Goal: Task Accomplishment & Management: Manage account settings

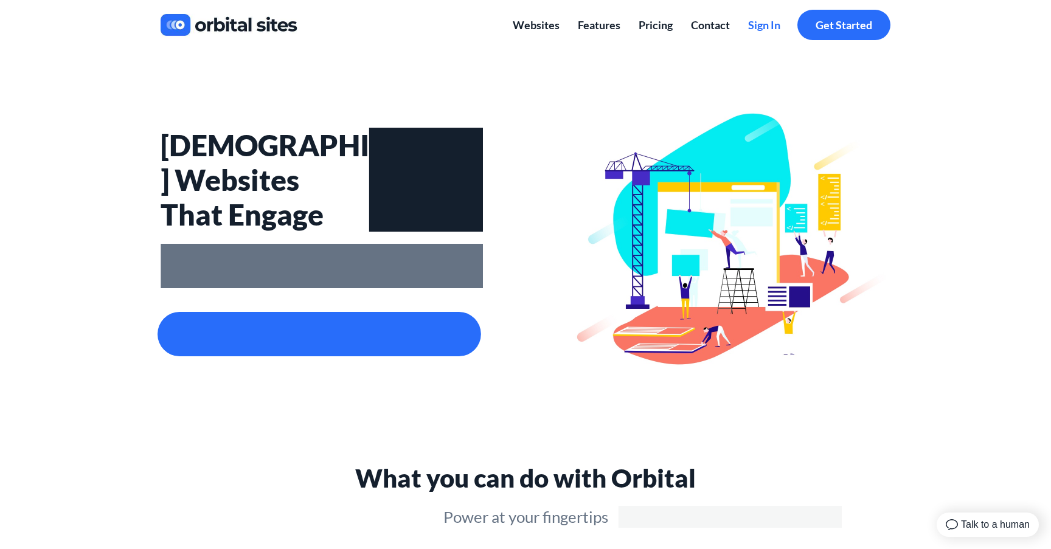
click at [767, 21] on span "Sign In" at bounding box center [764, 24] width 32 height 13
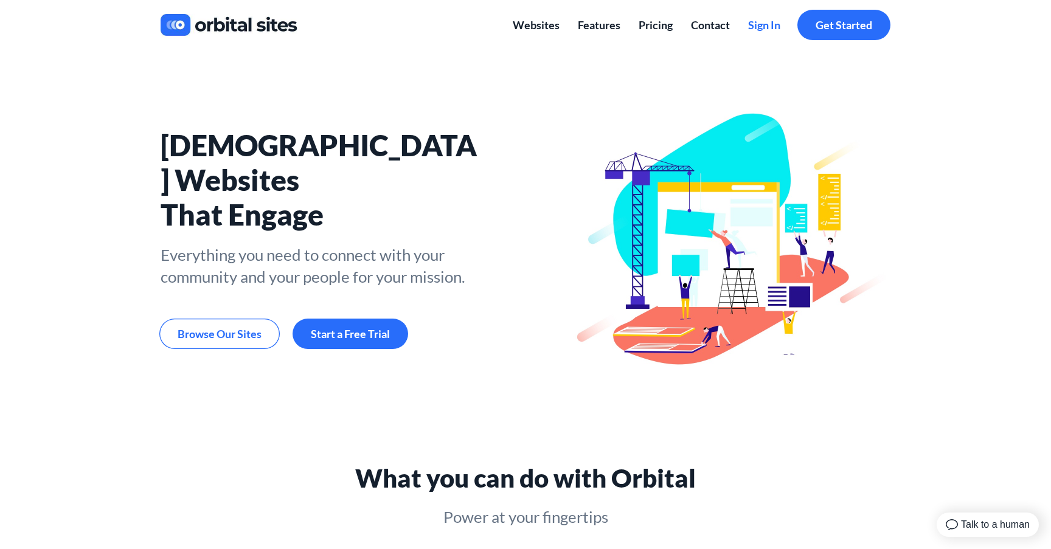
click at [758, 21] on span "Sign In" at bounding box center [764, 24] width 32 height 13
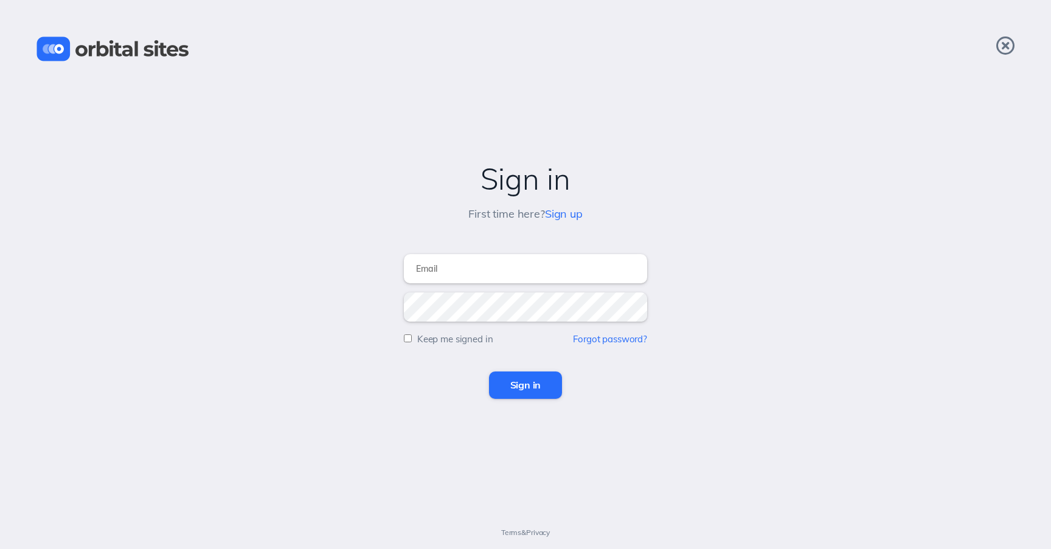
type input "connect@bsfbc.org"
click at [517, 385] on input "Sign in" at bounding box center [526, 384] width 74 height 27
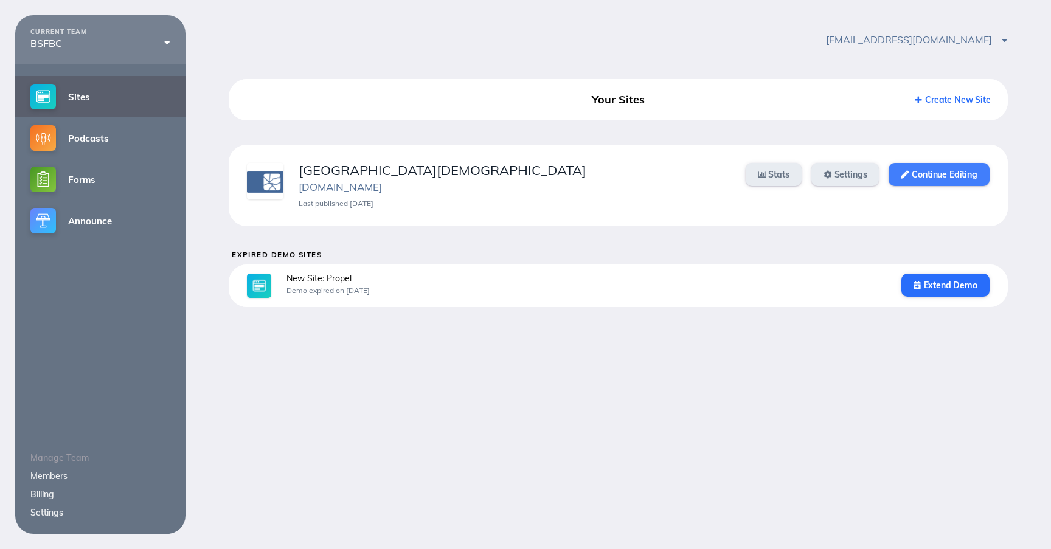
click at [921, 181] on link "Continue Editing" at bounding box center [938, 174] width 100 height 23
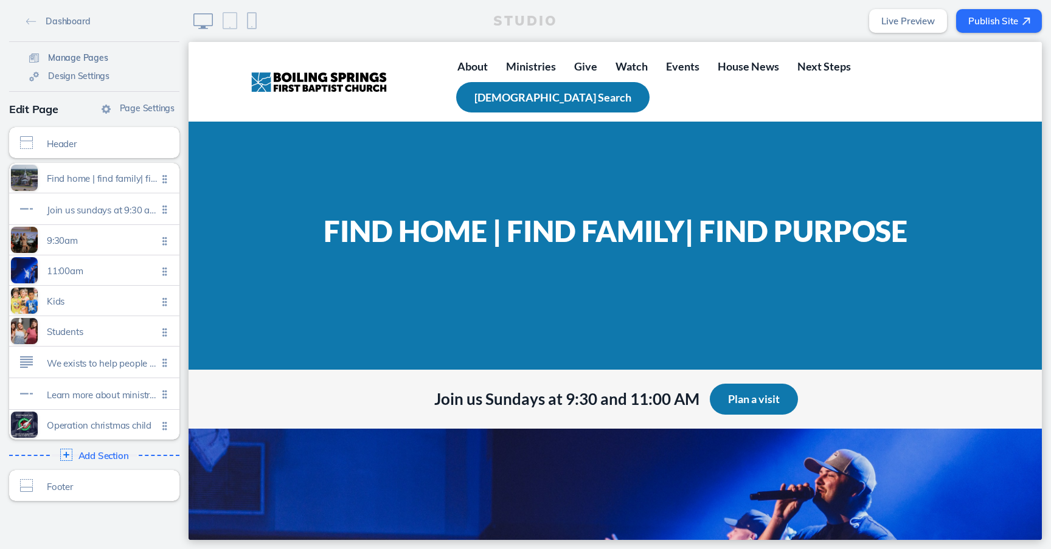
click at [69, 51] on link "Manage Pages" at bounding box center [68, 57] width 89 height 18
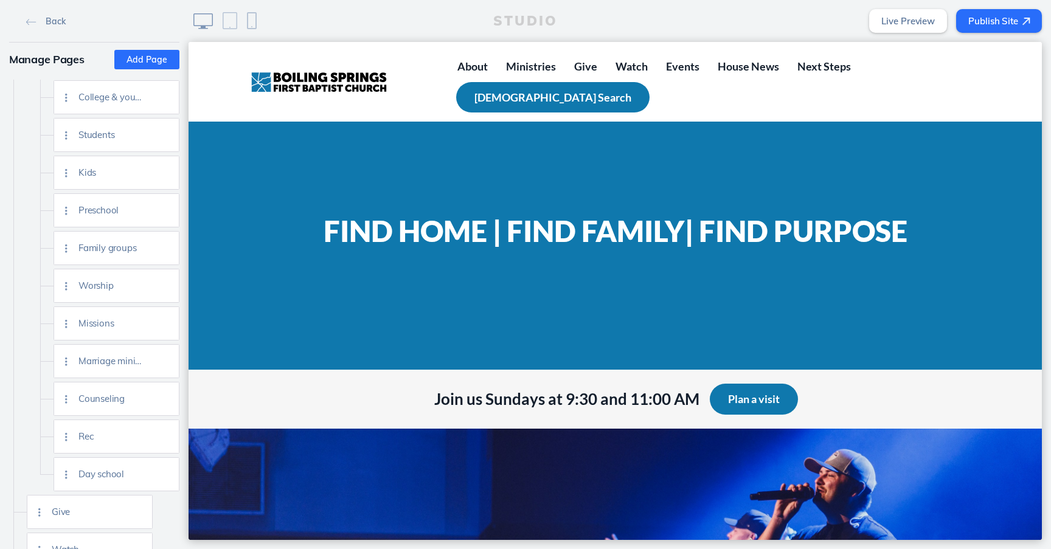
scroll to position [262, 0]
click at [93, 219] on div "Preschool" at bounding box center [128, 213] width 100 height 33
click at [94, 215] on span "Preschool" at bounding box center [110, 213] width 64 height 10
click at [167, 213] on img at bounding box center [165, 213] width 9 height 9
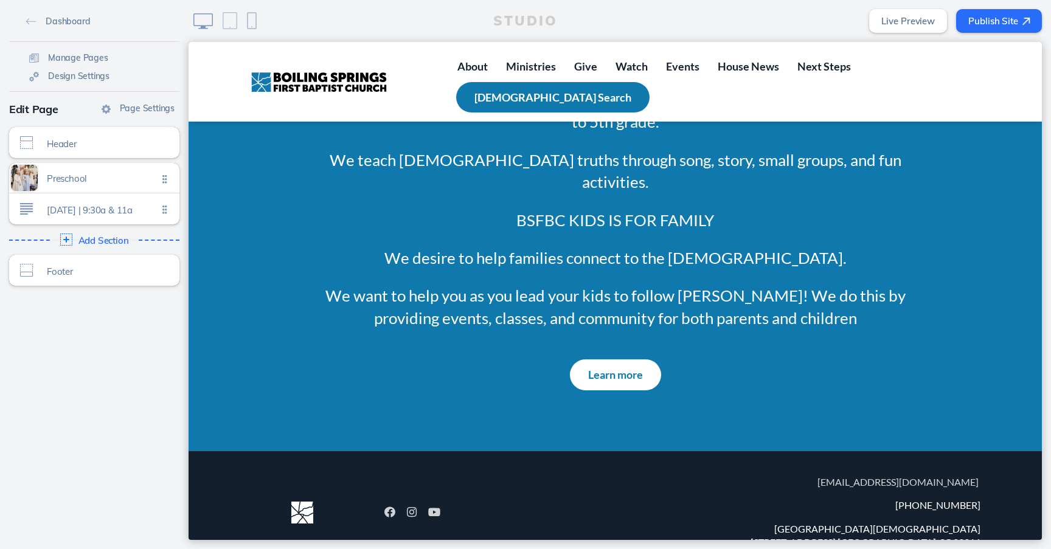
scroll to position [658, 0]
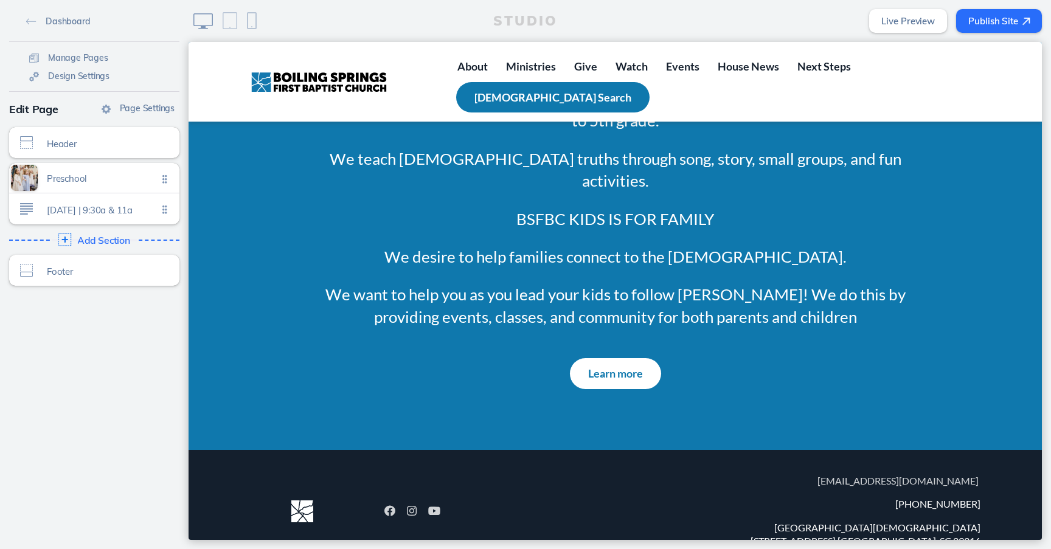
click at [96, 231] on div "Add Section Click to edit" at bounding box center [94, 240] width 179 height 22
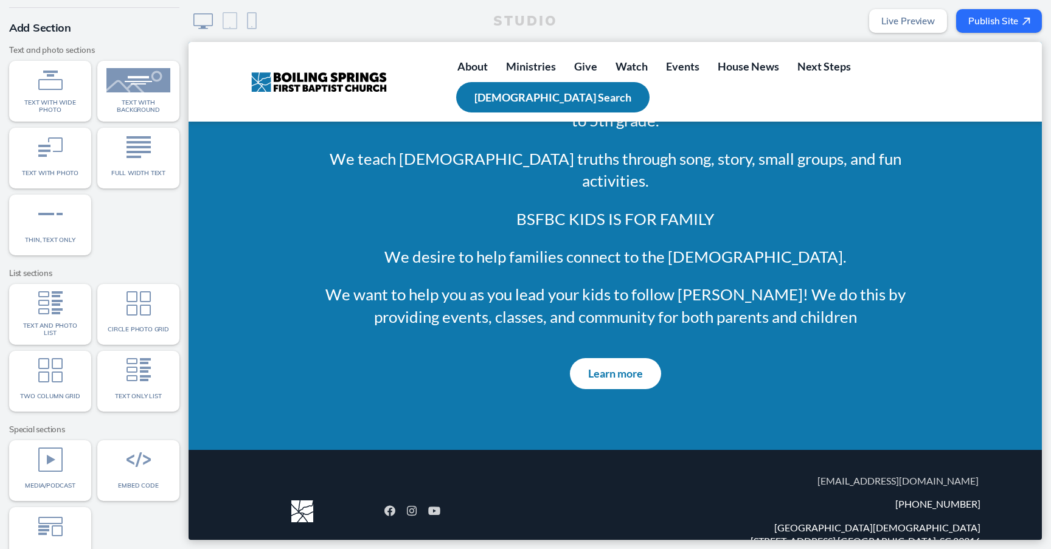
scroll to position [68, 0]
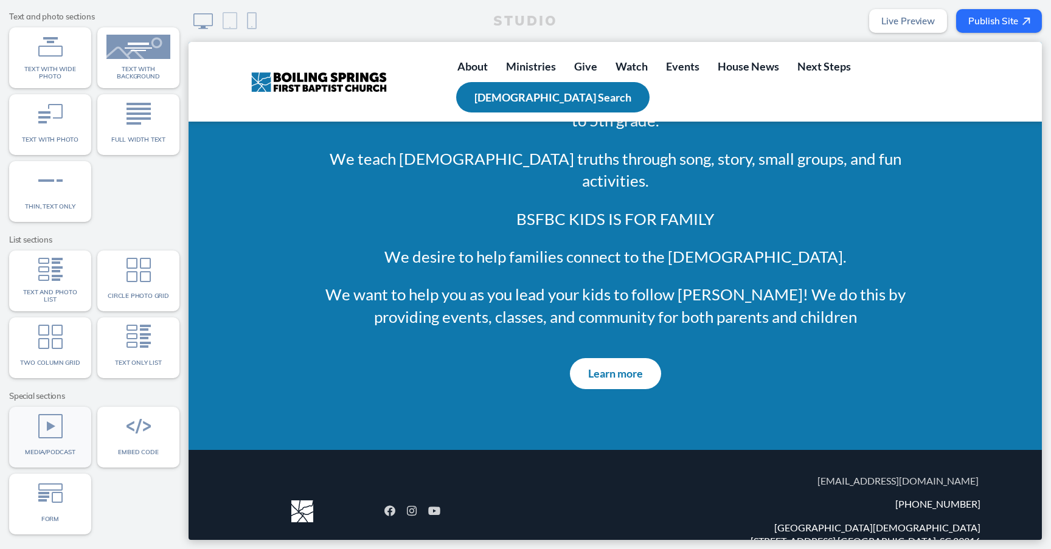
click at [47, 429] on img at bounding box center [50, 426] width 24 height 24
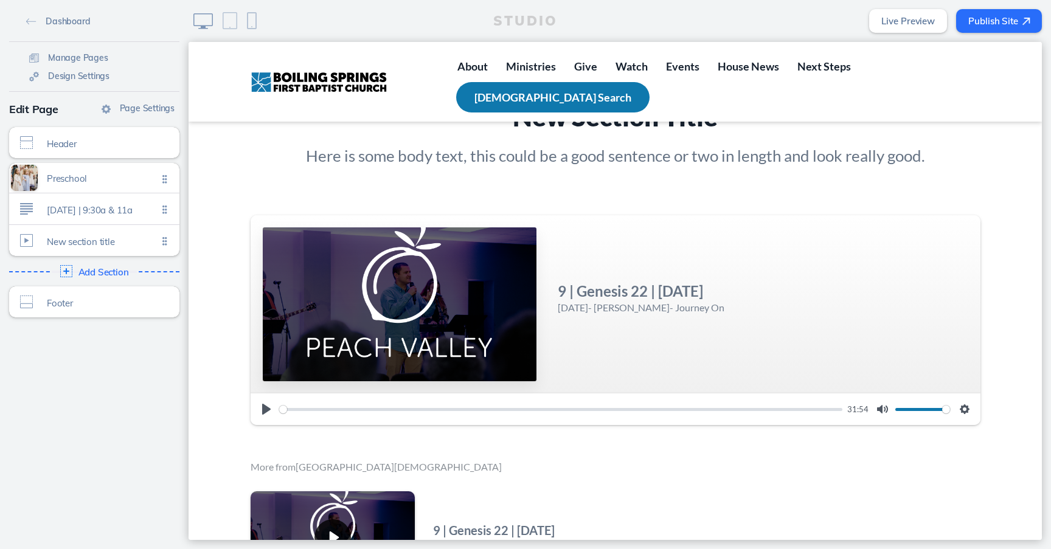
scroll to position [1082, 0]
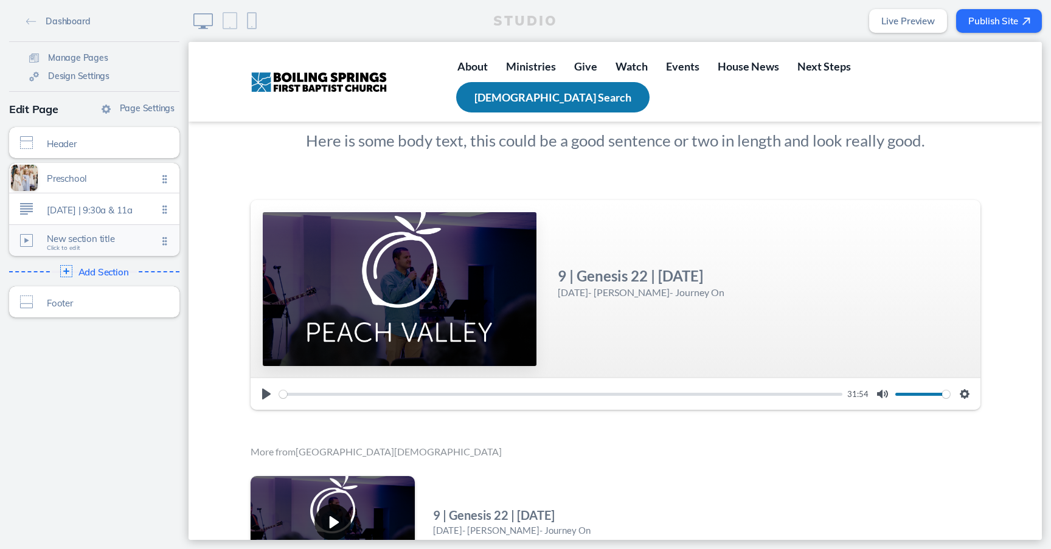
click at [103, 238] on span "New section title" at bounding box center [102, 238] width 111 height 10
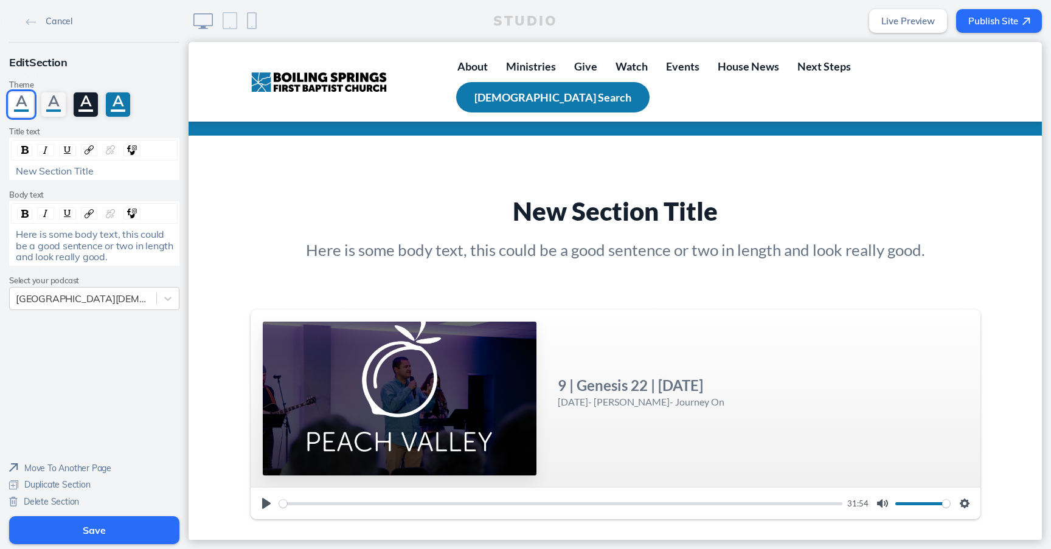
scroll to position [972, 0]
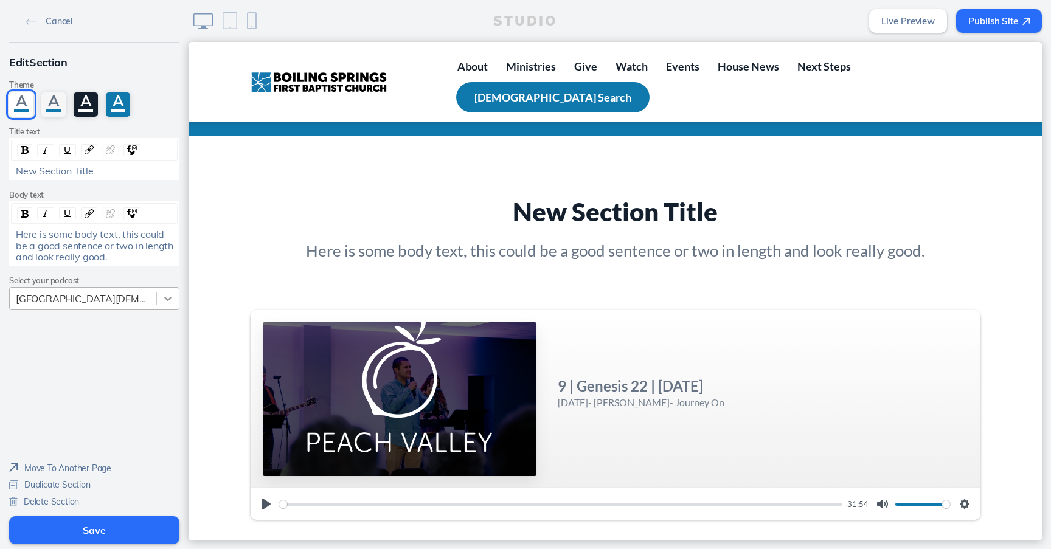
click at [167, 298] on icon at bounding box center [168, 298] width 12 height 12
click at [158, 292] on div at bounding box center [168, 299] width 22 height 22
click at [58, 503] on span "Delete Section" at bounding box center [51, 501] width 55 height 11
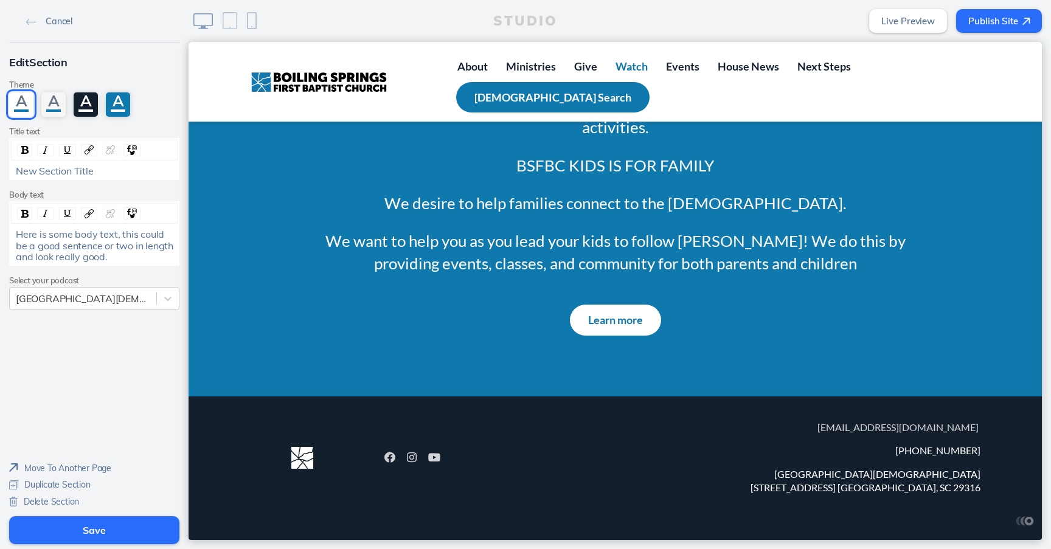
scroll to position [668, 0]
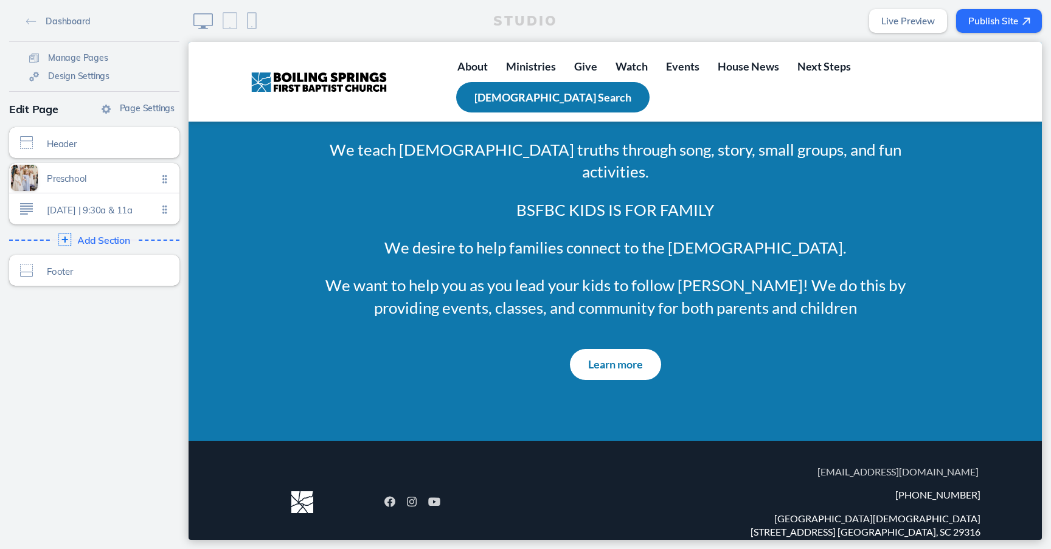
click at [103, 243] on span "Add Section" at bounding box center [103, 240] width 53 height 11
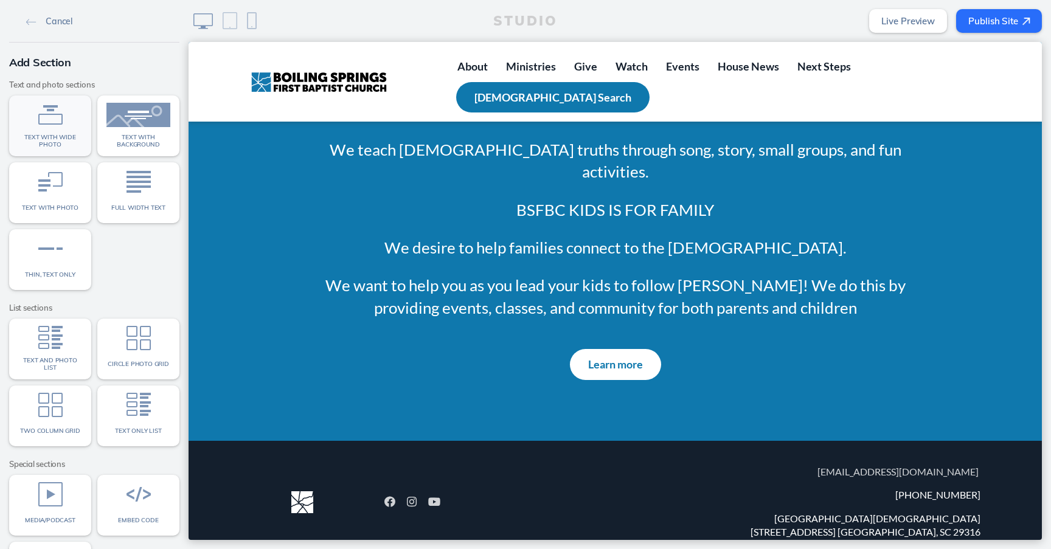
click at [48, 142] on span "Text with wide photo" at bounding box center [50, 141] width 64 height 14
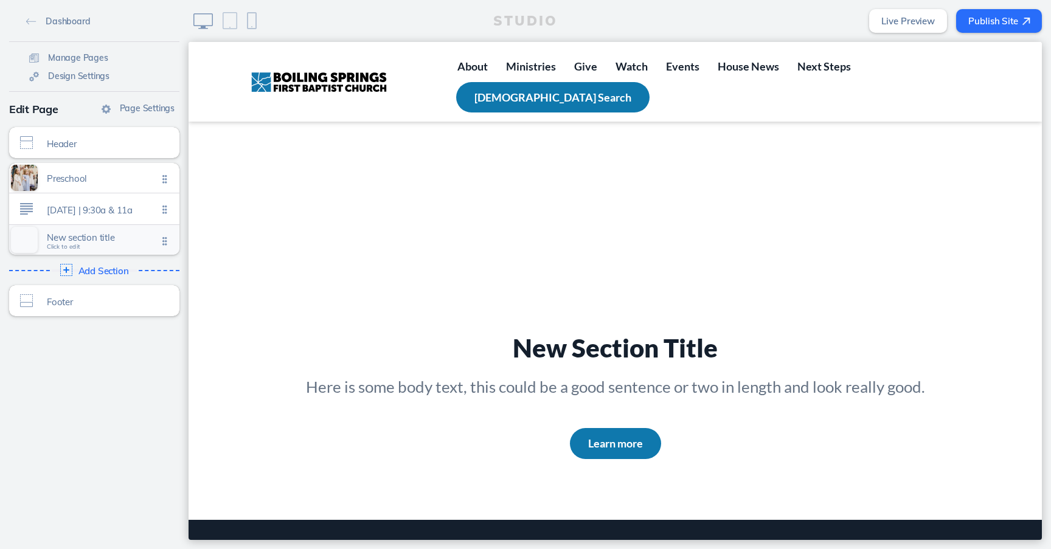
click at [105, 243] on span "New section title Click to edit" at bounding box center [102, 240] width 111 height 10
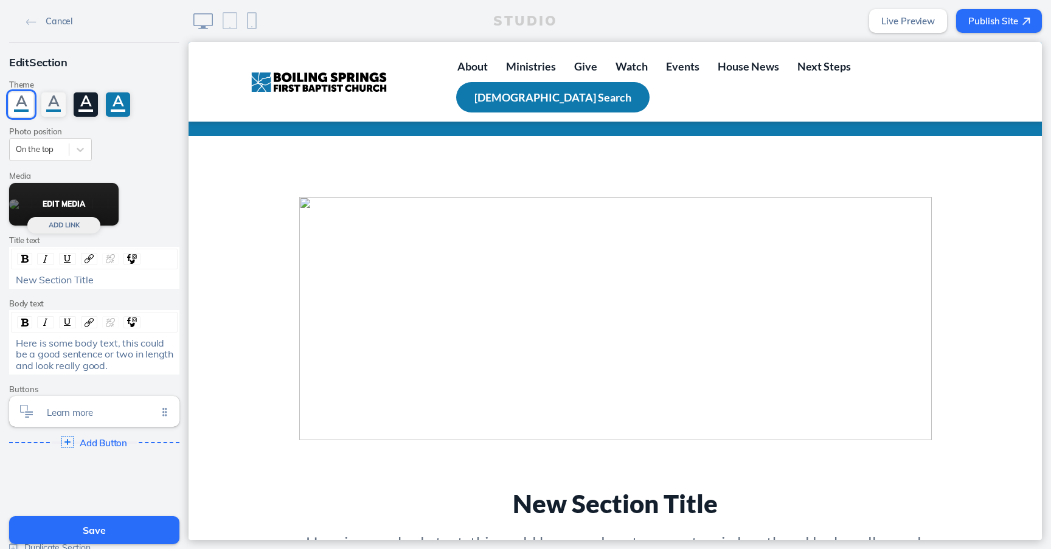
click at [49, 199] on button "Edit Media" at bounding box center [63, 204] width 109 height 43
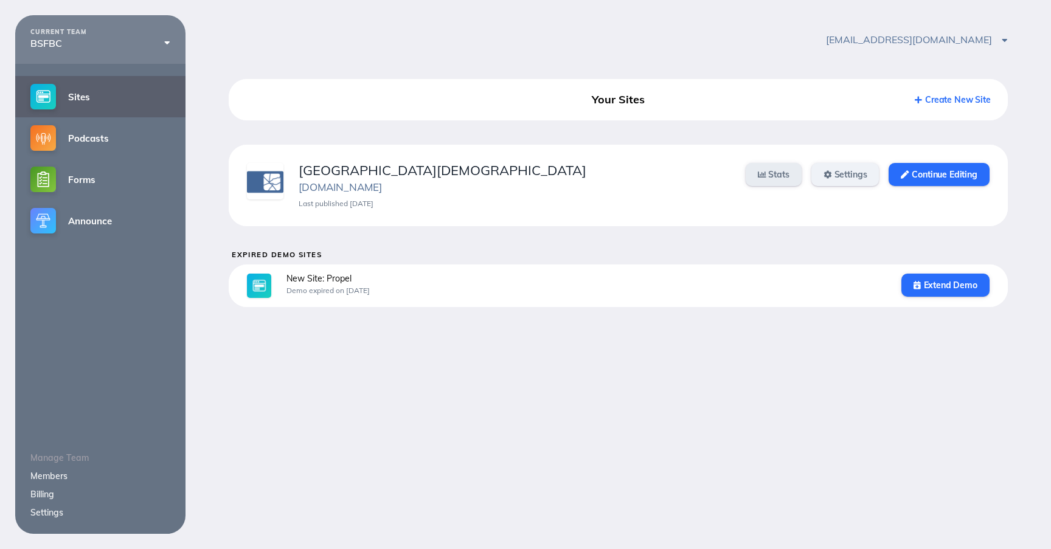
click at [823, 176] on icon at bounding box center [827, 175] width 8 height 8
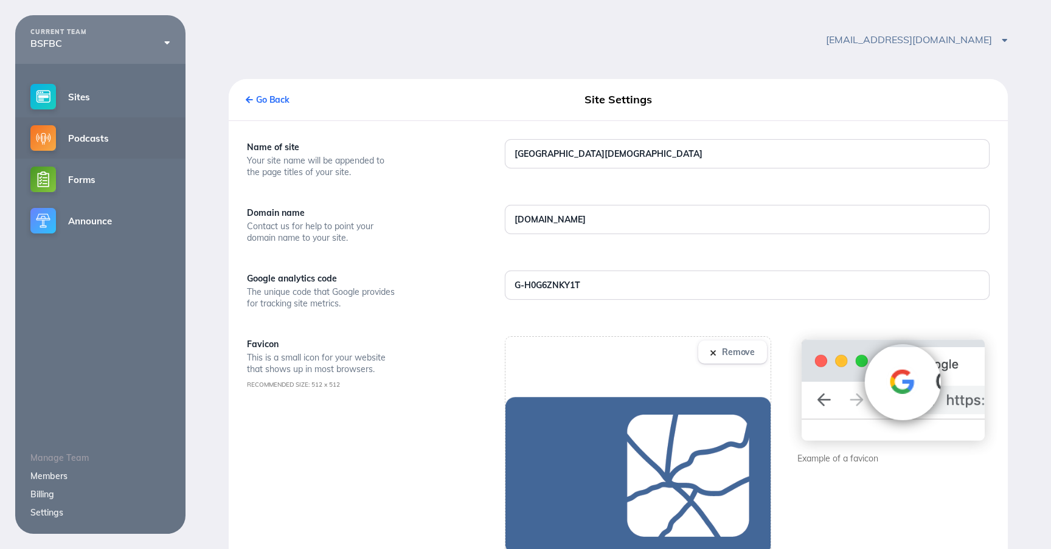
click at [86, 141] on link "Podcasts" at bounding box center [100, 137] width 170 height 41
